Goal: Information Seeking & Learning: Learn about a topic

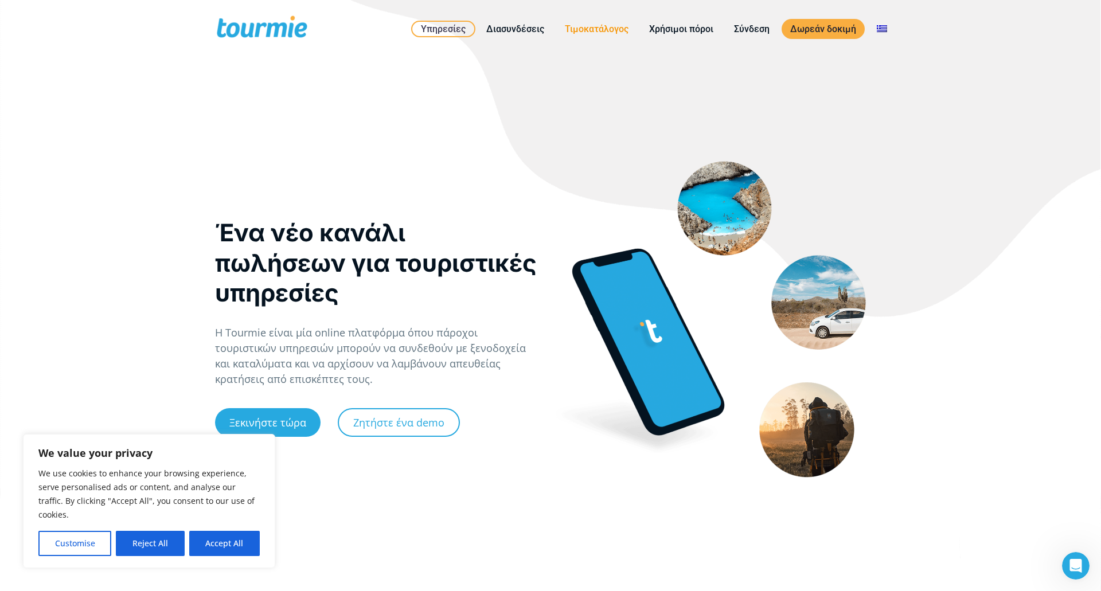
click at [585, 23] on link "Τιμοκατάλογος" at bounding box center [596, 29] width 81 height 14
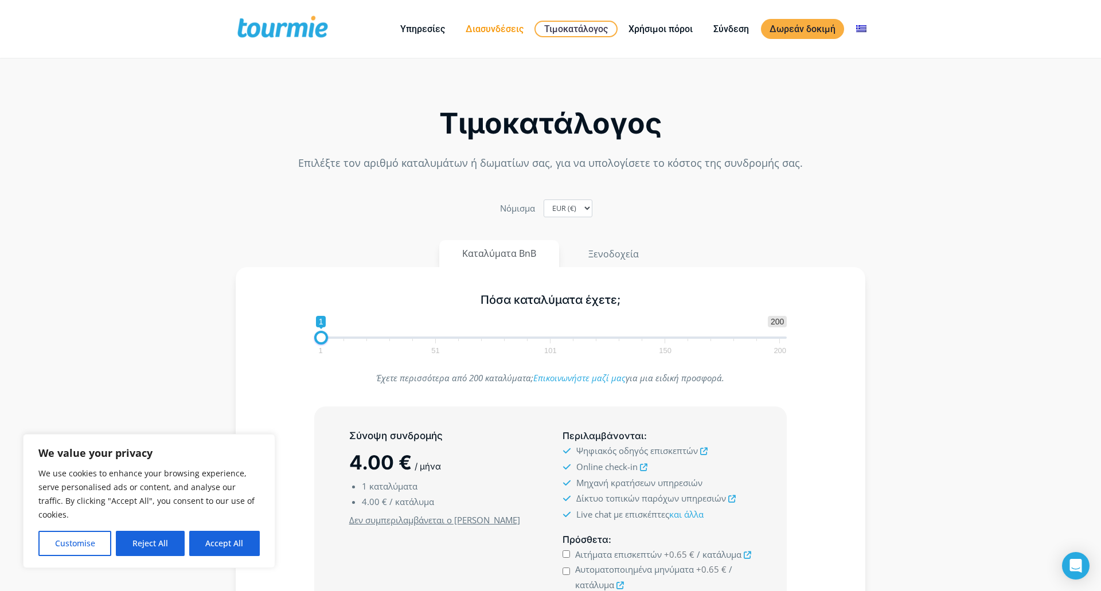
click at [513, 28] on link "Διασυνδέσεις" at bounding box center [494, 29] width 75 height 14
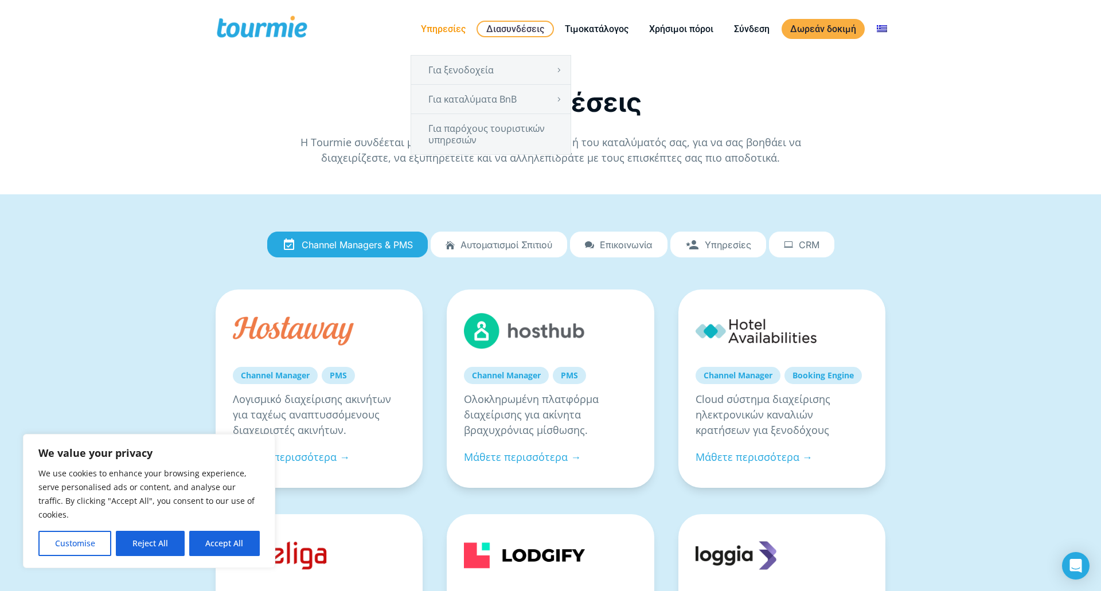
click at [446, 33] on link "Υπηρεσίες" at bounding box center [443, 29] width 62 height 14
click at [444, 132] on link "Για παρόχους τουριστικών υπηρεσιών" at bounding box center [490, 134] width 159 height 40
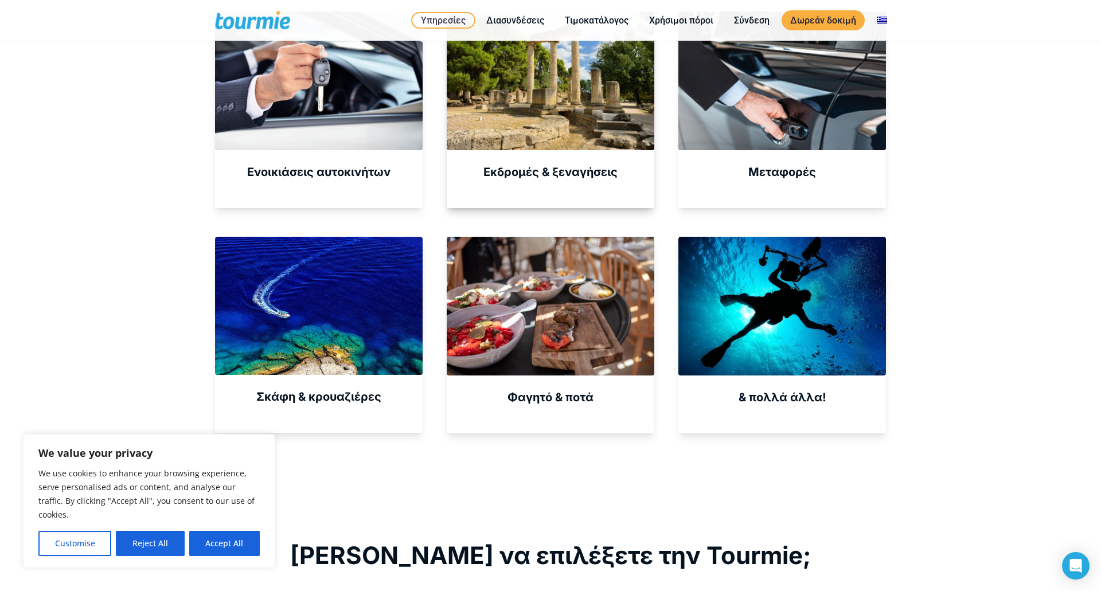
scroll to position [709, 0]
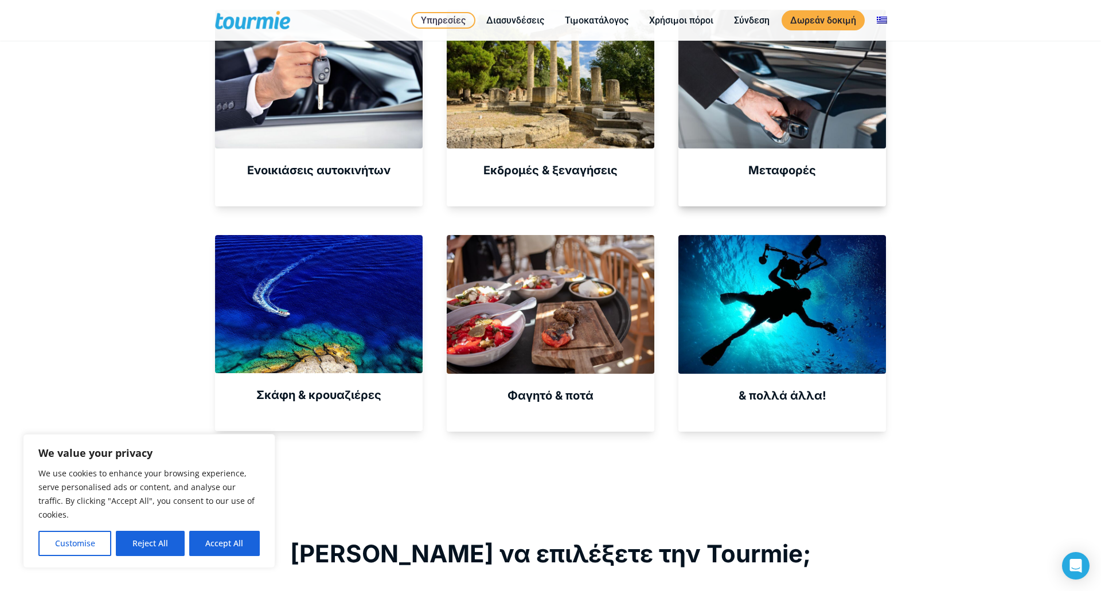
click at [692, 100] on div at bounding box center [782, 79] width 208 height 138
